Goal: Leave review/rating

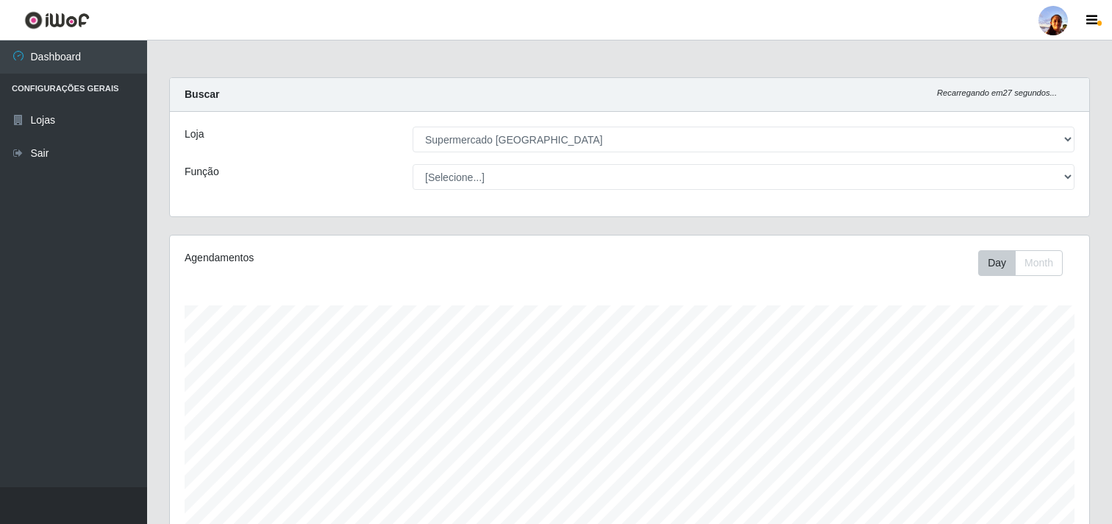
select select "166"
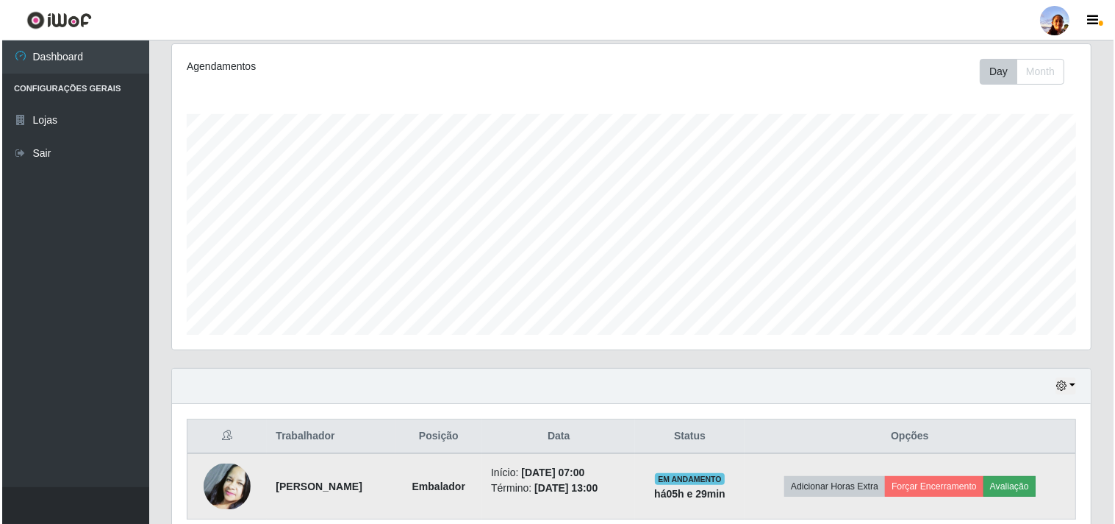
scroll to position [304, 919]
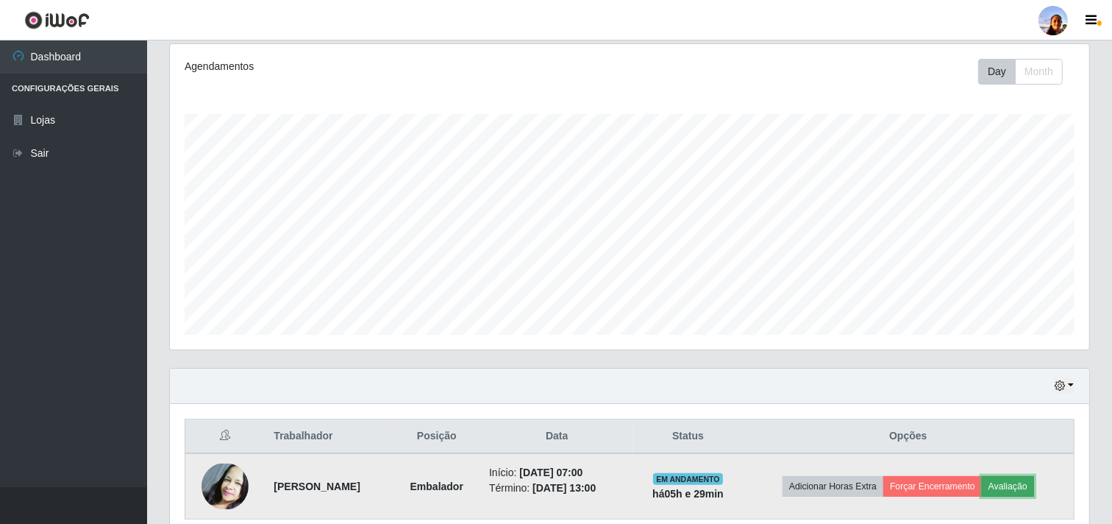
click at [1029, 485] on button "Avaliação" at bounding box center [1008, 486] width 52 height 21
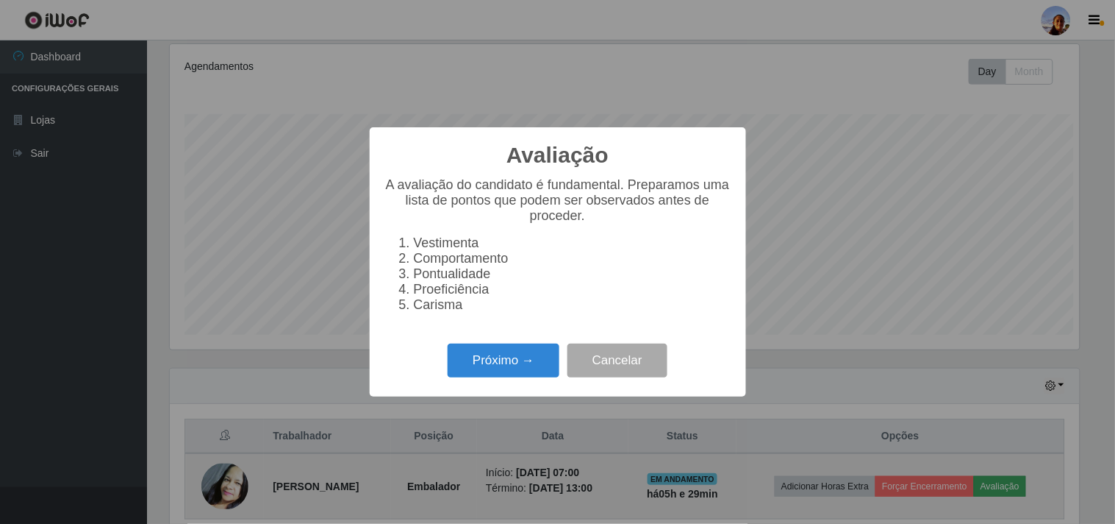
scroll to position [304, 910]
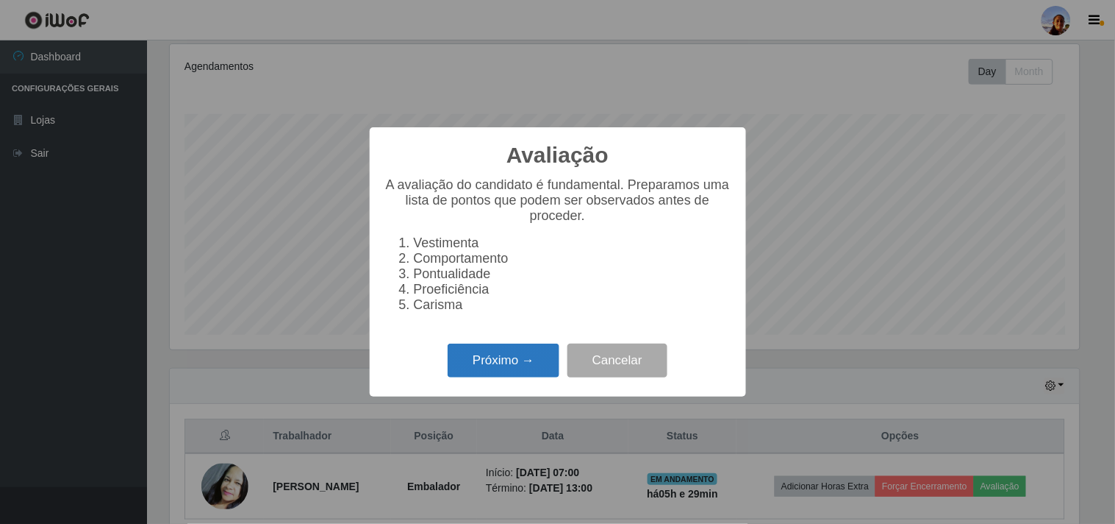
click at [505, 358] on button "Próximo →" at bounding box center [504, 360] width 112 height 35
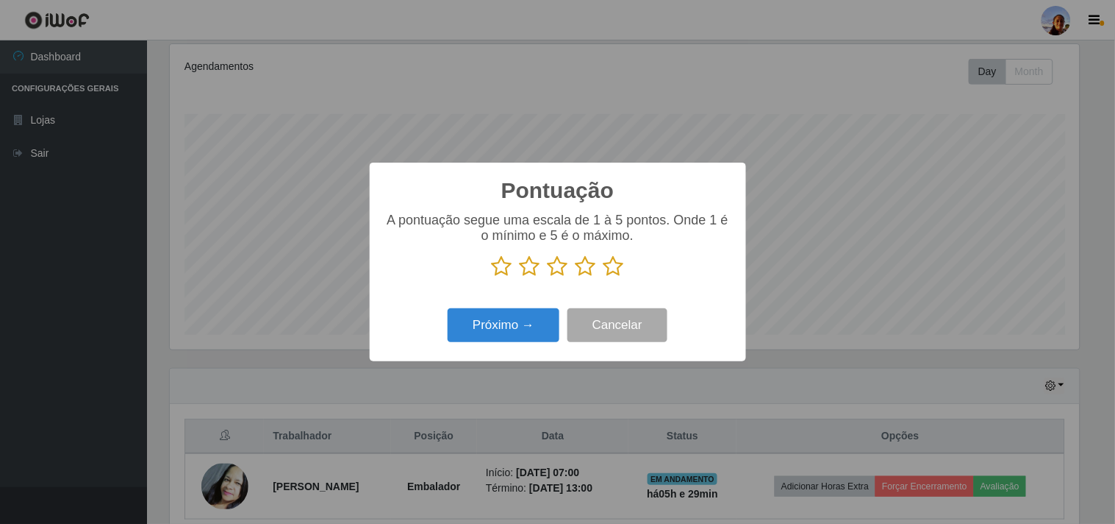
click at [613, 263] on icon at bounding box center [614, 266] width 21 height 22
click at [604, 277] on input "radio" at bounding box center [604, 277] width 0 height 0
click at [535, 319] on button "Próximo →" at bounding box center [504, 325] width 112 height 35
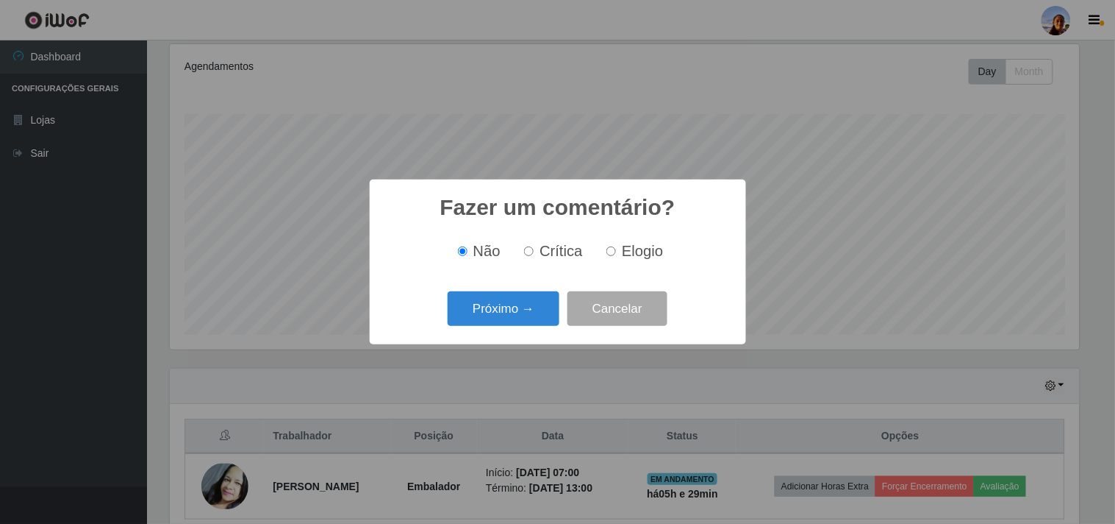
click at [535, 319] on button "Próximo →" at bounding box center [504, 308] width 112 height 35
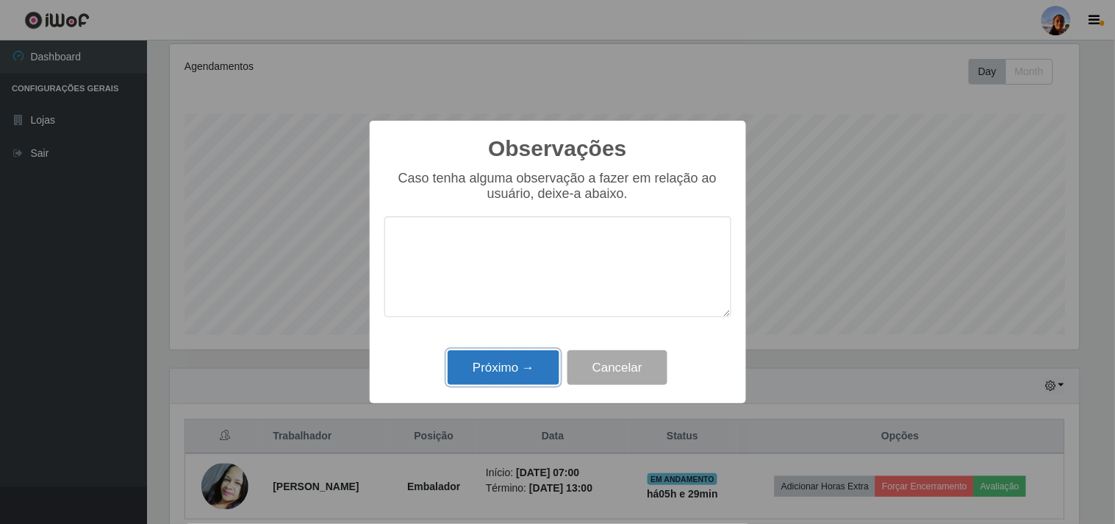
click at [518, 368] on button "Próximo →" at bounding box center [504, 367] width 112 height 35
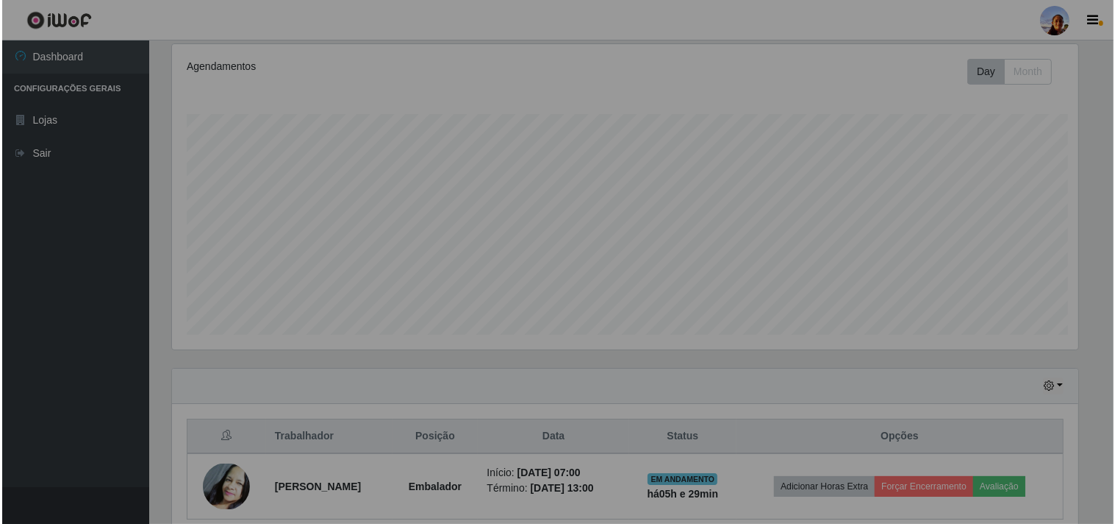
scroll to position [304, 919]
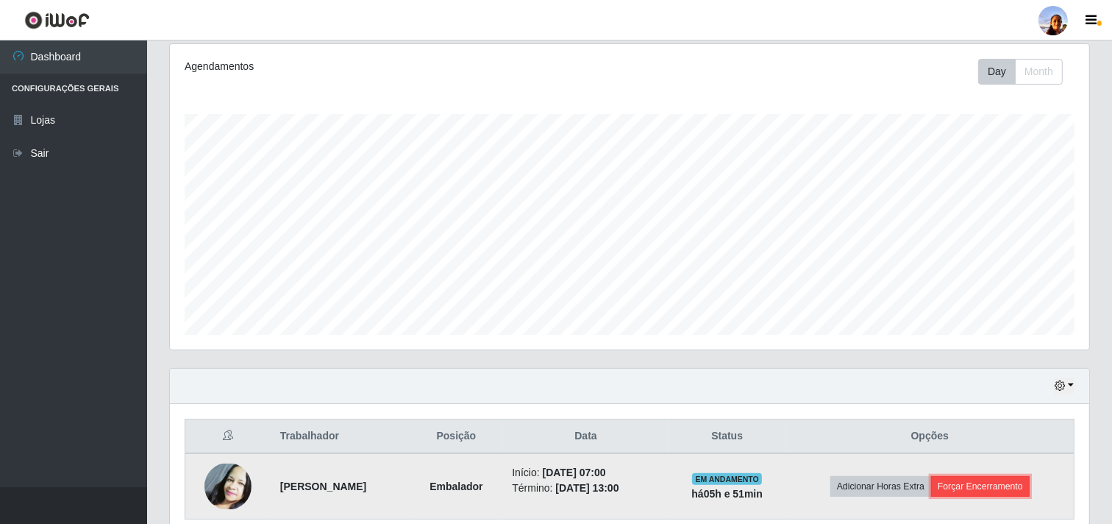
click at [983, 482] on button "Forçar Encerramento" at bounding box center [980, 486] width 99 height 21
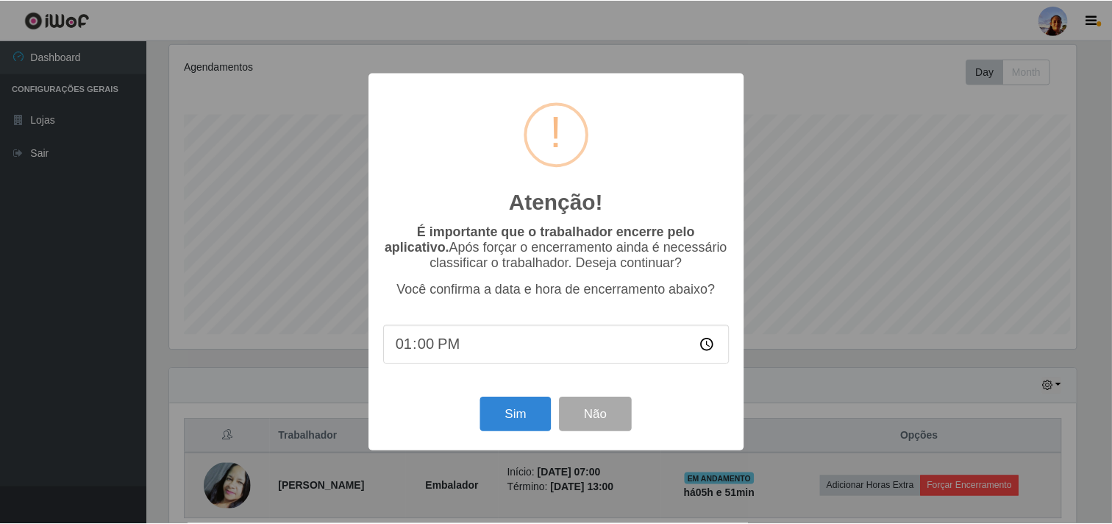
scroll to position [304, 910]
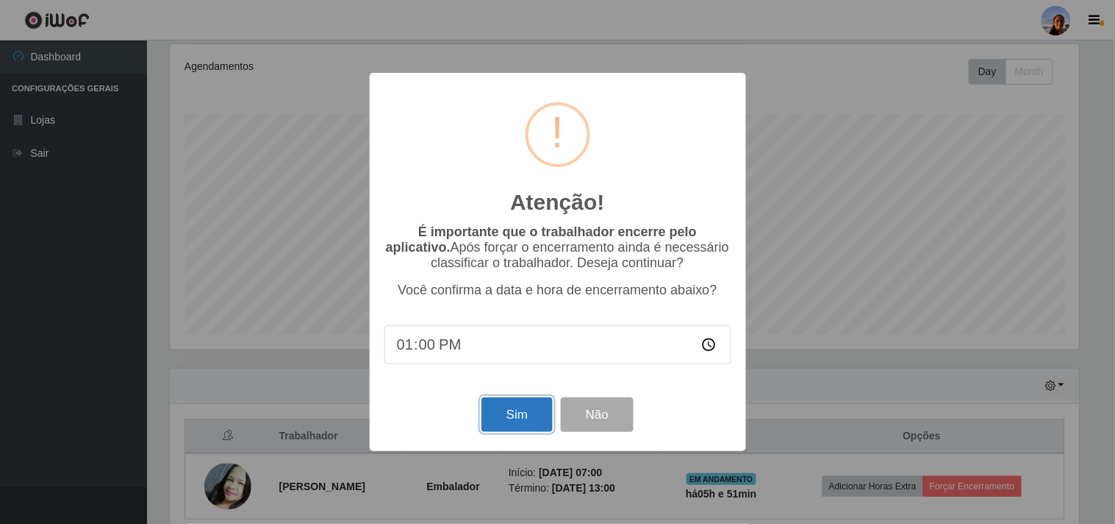
click at [501, 415] on button "Sim" at bounding box center [517, 414] width 71 height 35
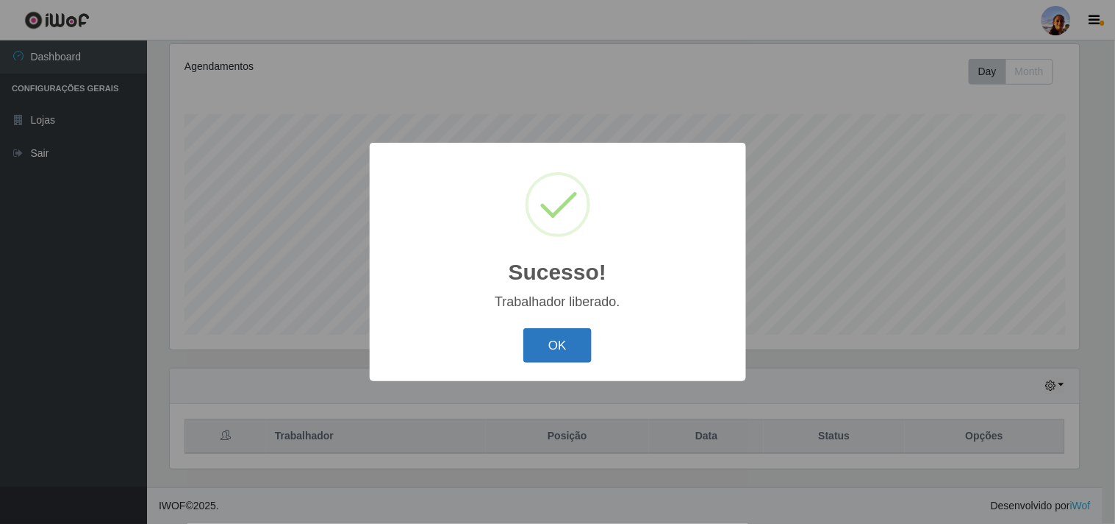
click at [560, 346] on button "OK" at bounding box center [558, 345] width 68 height 35
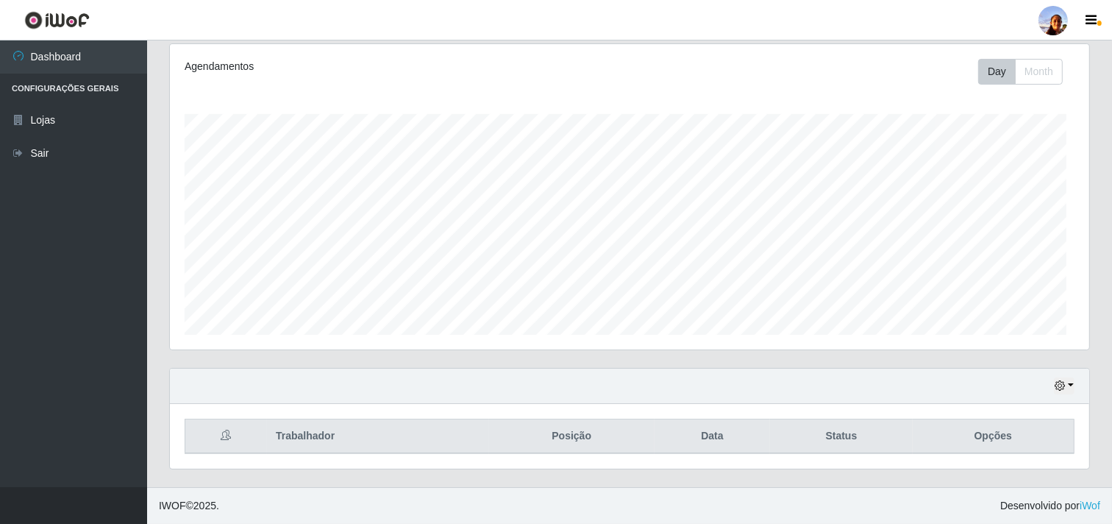
scroll to position [304, 919]
